Goal: Transaction & Acquisition: Purchase product/service

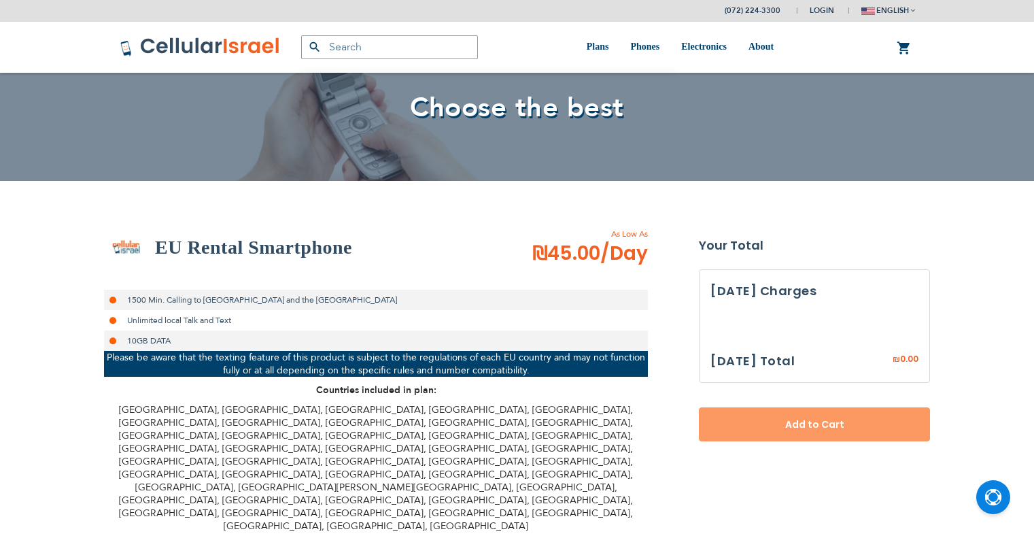
select select
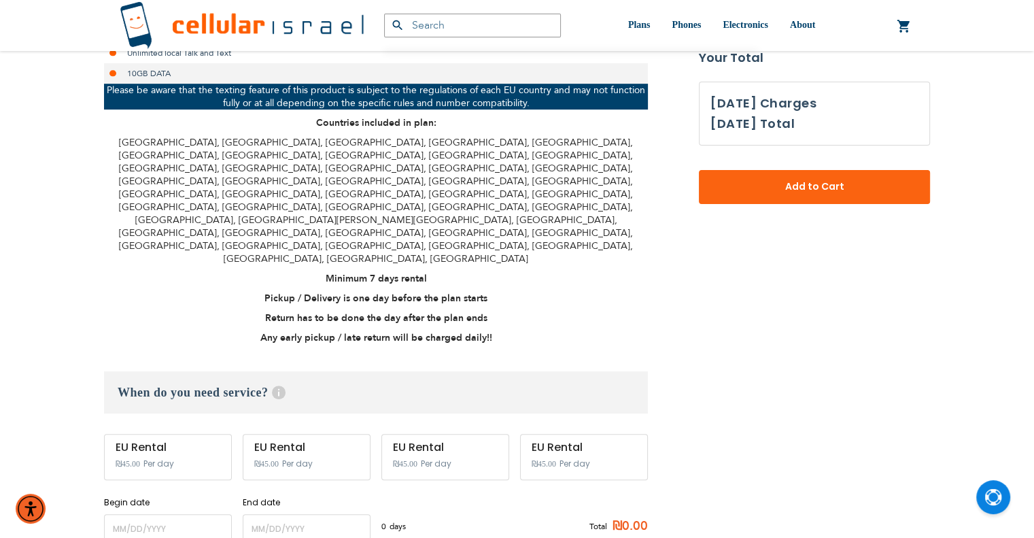
type input "ev4m"
click at [168, 514] on input "name" at bounding box center [168, 528] width 128 height 29
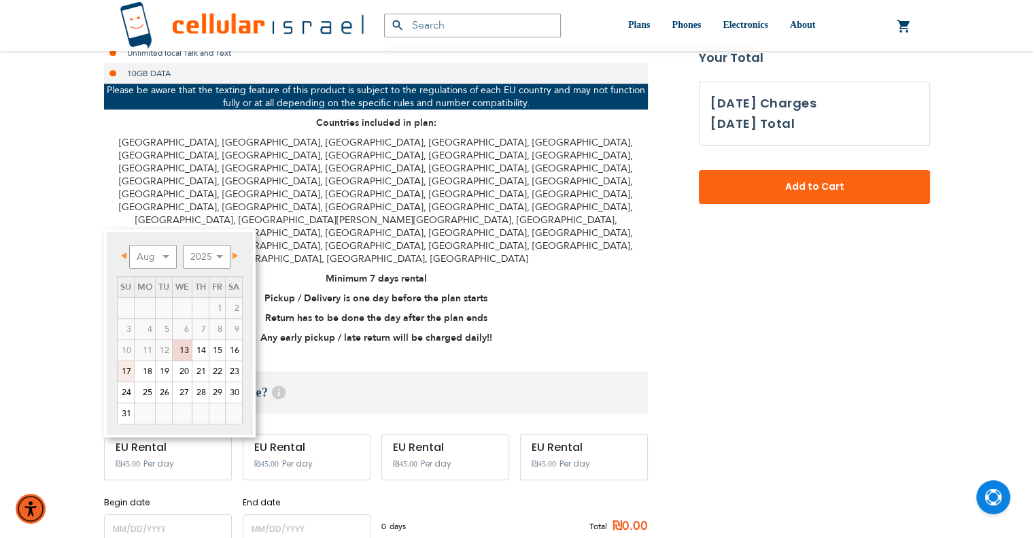
click at [132, 370] on link "17" at bounding box center [126, 371] width 16 height 20
type input "[DATE]"
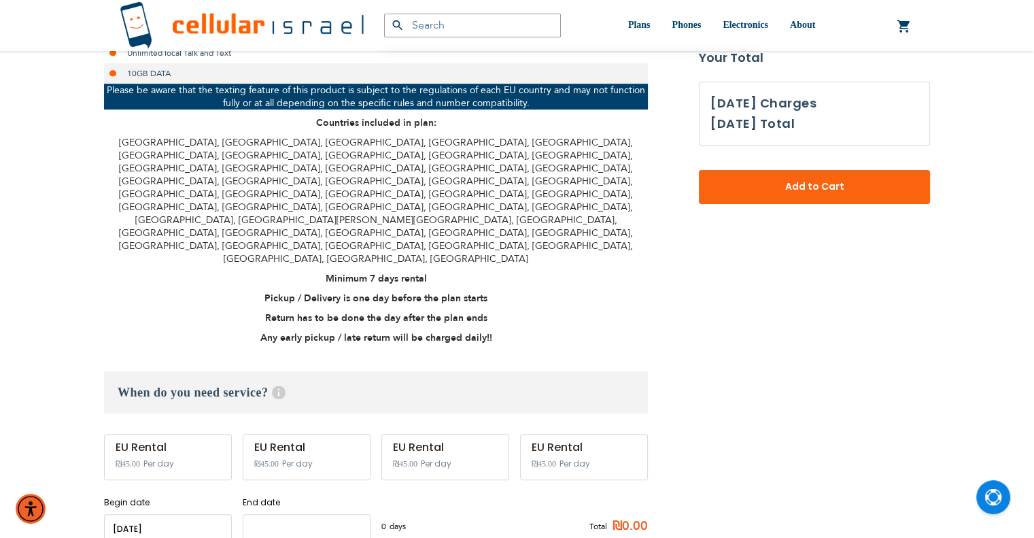
click at [293, 514] on input "name" at bounding box center [307, 528] width 128 height 29
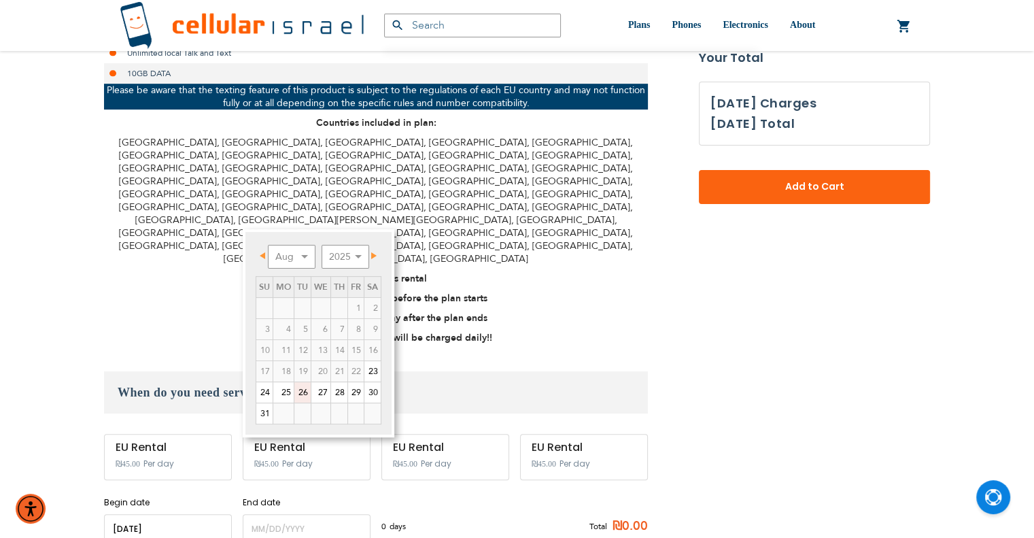
click at [305, 394] on link "26" at bounding box center [302, 392] width 16 height 20
type input "[DATE]"
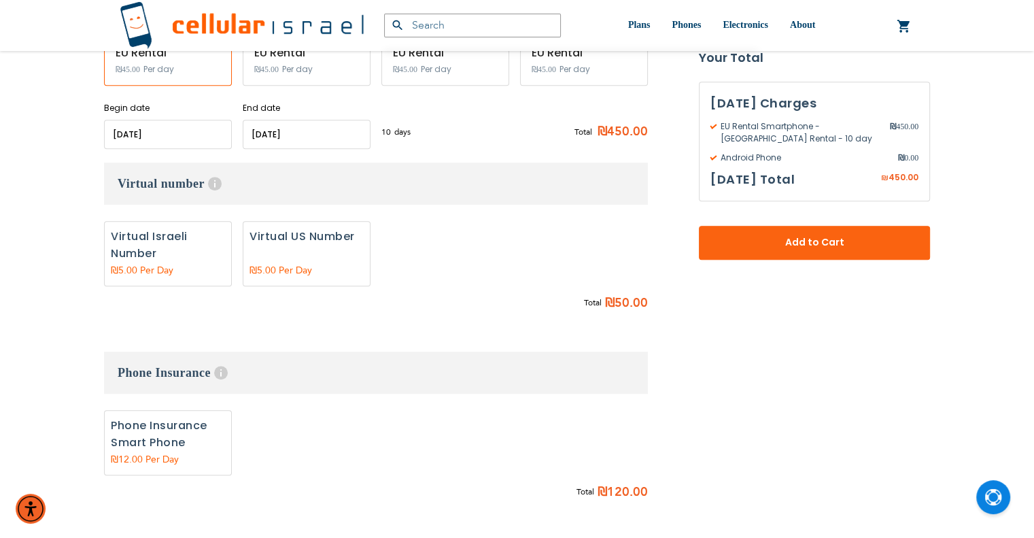
scroll to position [748, 0]
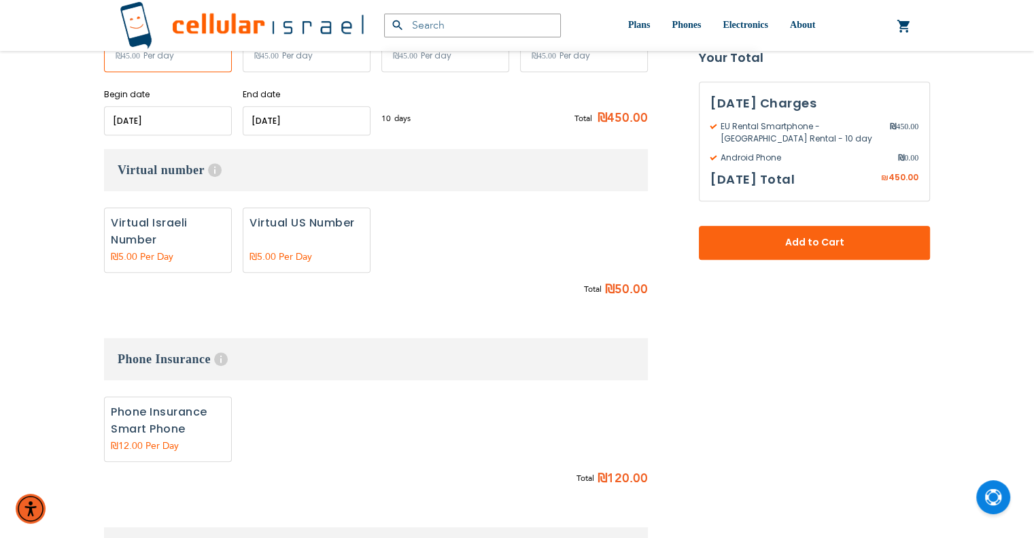
click at [274, 207] on label "Add" at bounding box center [307, 239] width 128 height 65
radio input "true"
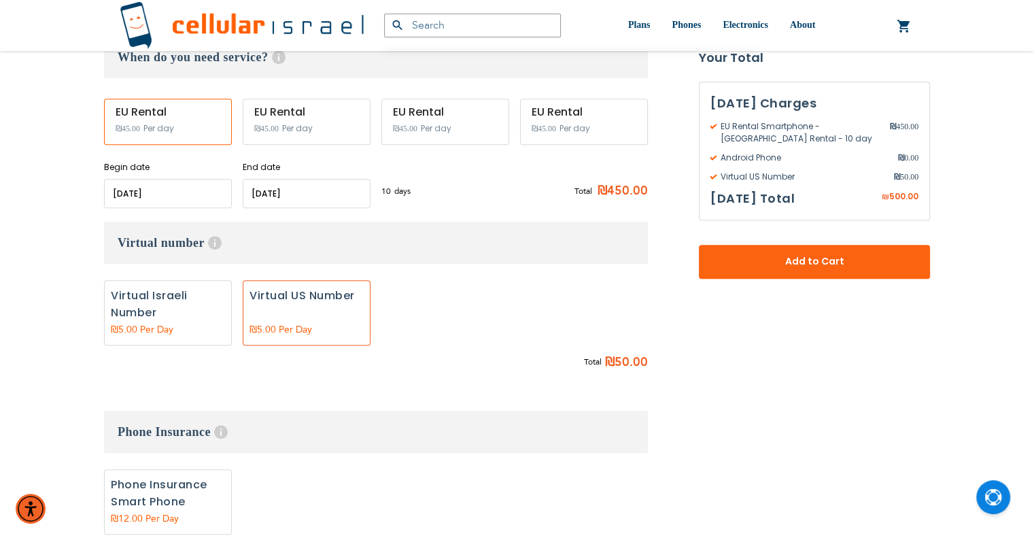
scroll to position [544, 0]
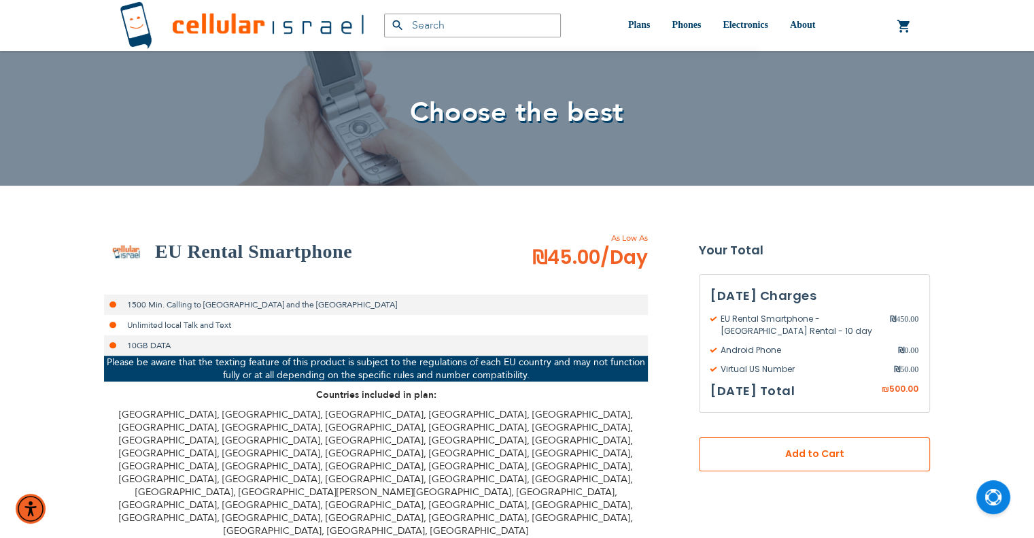
click at [819, 459] on span "Add to Cart" at bounding box center [814, 454] width 141 height 14
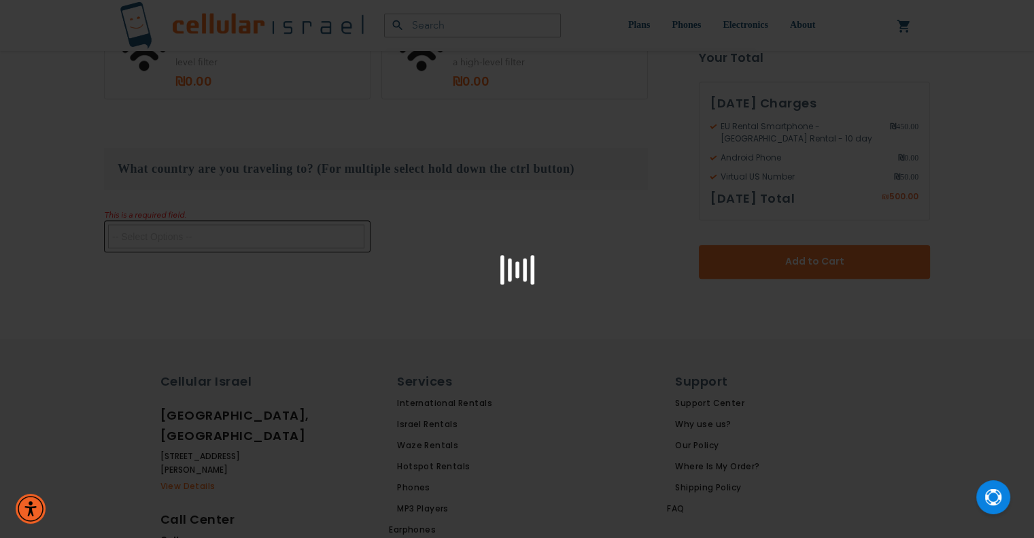
scroll to position [1474, 0]
